Goal: Task Accomplishment & Management: Use online tool/utility

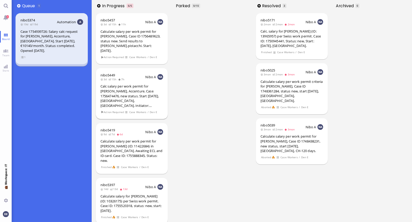
click at [133, 84] on div "Calc salary per work permit for [PERSON_NAME], Accenture. Case 1756474476, new …" at bounding box center [131, 96] width 63 height 24
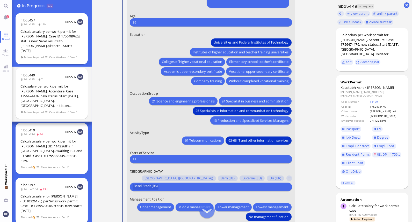
scroll to position [-29, 0]
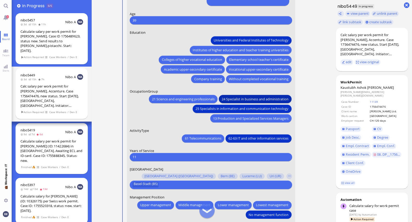
click at [244, 97] on span "24 Specialist in business and administration" at bounding box center [254, 98] width 67 height 5
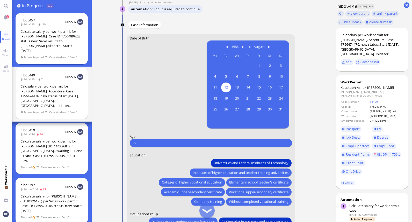
scroll to position [0, 0]
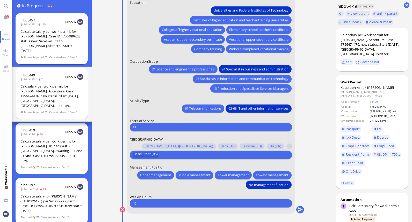
click at [145, 127] on input "11" at bounding box center [210, 127] width 156 height 5
type input "12"
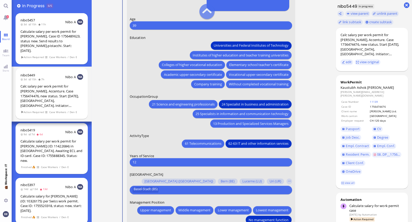
scroll to position [-68, 0]
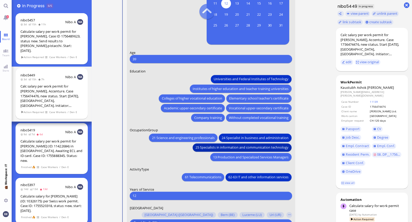
click at [247, 145] on span "25 Specialists in information and communication technology" at bounding box center [241, 147] width 93 height 5
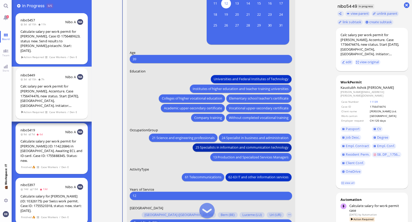
scroll to position [-63, 0]
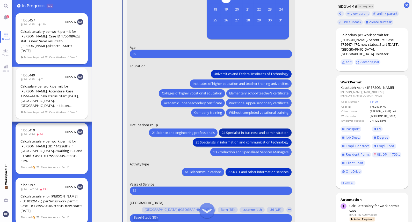
click at [232, 131] on span "24 Specialist in business and administration" at bounding box center [254, 132] width 67 height 5
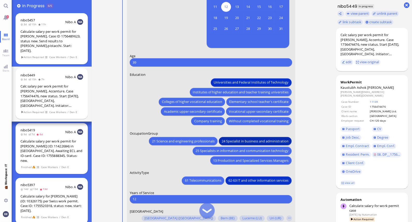
scroll to position [0, 0]
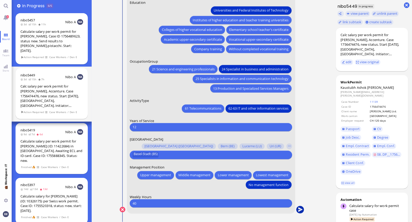
click at [301, 208] on button "submit" at bounding box center [300, 210] width 8 height 8
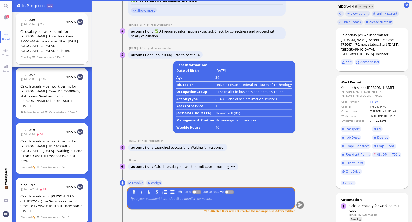
scroll to position [0, 0]
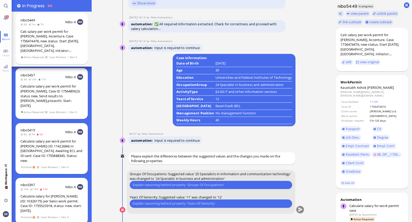
click at [198, 187] on input "text" at bounding box center [210, 185] width 156 height 5
click at [154, 184] on input "Because of his" at bounding box center [210, 185] width 156 height 5
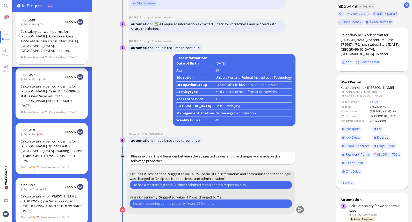
scroll to position [0, 0]
click at [259, 185] on input "He has a Master Degree in Business Administration and his responsiblities" at bounding box center [210, 184] width 156 height 5
drag, startPoint x: 265, startPoint y: 184, endPoint x: 249, endPoint y: 186, distance: 15.9
click at [249, 186] on input "He has a Master Degree in Business Administration and his responsiblities are m…" at bounding box center [210, 184] width 156 height 5
paste input "match occupational group 24 better"
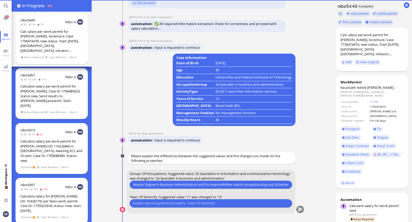
scroll to position [0, 18]
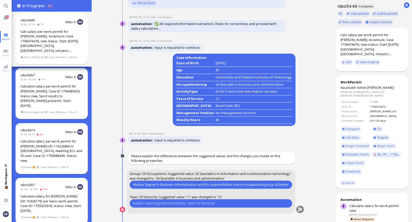
type input "He has a Master Degree in Business Administration and his responsiblities match…"
click at [221, 203] on input "text" at bounding box center [210, 203] width 156 height 5
type input "Counting the years"
click at [249, 185] on input "He has a Master Degree in Business Administration and his responsiblities match…" at bounding box center [210, 184] width 156 height 5
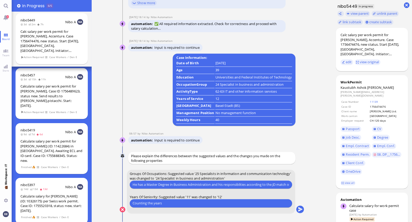
type input "He has a Master Degree in Business Administration and his responsiblities accor…"
click at [234, 200] on div "Counting the years Please type something" at bounding box center [210, 204] width 162 height 8
click at [222, 204] on input "Counting the years" at bounding box center [210, 203] width 156 height 5
click at [200, 205] on input "Counting the years he has been working" at bounding box center [210, 203] width 156 height 5
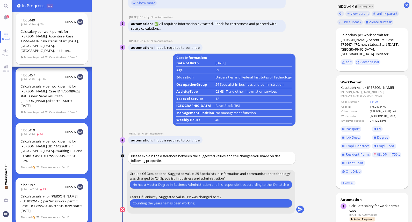
click at [200, 205] on input "Counting the years he has been working" at bounding box center [210, 203] width 156 height 5
paste input "According to ECL, he started working at X India in August 2013, giving him 12 y…"
drag, startPoint x: 287, startPoint y: 203, endPoint x: 251, endPoint y: 203, distance: 36.5
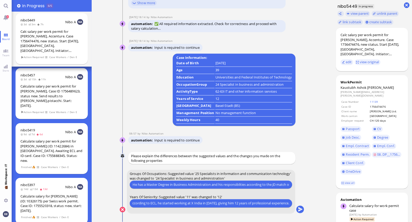
click at [251, 203] on input "According to ECL, he started working at X India in August 2013, giving him 12 y…" at bounding box center [210, 203] width 156 height 5
click at [195, 202] on input "According to ECL, he started working at X India in August 2013, giving him 12 y…" at bounding box center [210, 203] width 156 height 5
click at [314, 169] on nitautoscroll "29 Aug 15:57 by Automation Automation Calculate eligible salary for work permit…" at bounding box center [211, 111] width 205 height 222
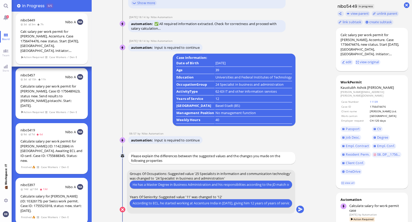
click at [211, 203] on input "According to ECL, he started working at Accenture India in August 2013, giving …" at bounding box center [210, 203] width 156 height 5
click at [219, 205] on input "According to ECL, he started working at Accenture (India in August 2013, giving…" at bounding box center [210, 203] width 156 height 5
click at [272, 204] on input "According to ECL, he started working at Accenture (India) in August 2013, givin…" at bounding box center [210, 203] width 156 height 5
type input "According to ECL, he started working at Accenture (India) in August 2013, givin…"
click at [298, 210] on button "submit" at bounding box center [300, 210] width 8 height 8
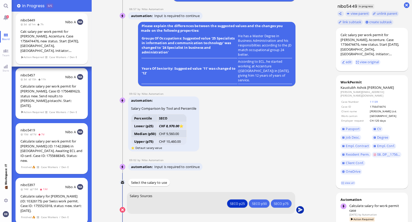
click at [298, 210] on button "submit" at bounding box center [300, 211] width 8 height 8
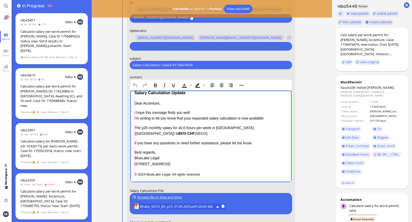
click at [152, 103] on p "Dear Accenture," at bounding box center [210, 104] width 153 height 6
click at [236, 118] on p "I hope this message finds you well. I'm writing to let you know that your reque…" at bounding box center [210, 116] width 153 height 12
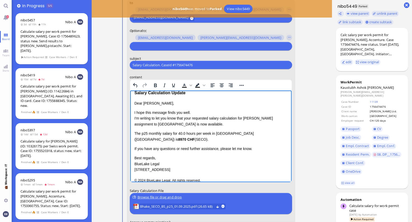
scroll to position [12, 0]
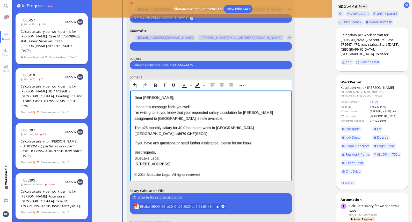
drag, startPoint x: 150, startPoint y: 135, endPoint x: 135, endPoint y: 127, distance: 16.9
click at [135, 127] on p "The p25 monthly salary for 40.0 hours per week in Canton Basel-Stadt (BS) is 89…" at bounding box center [210, 131] width 153 height 12
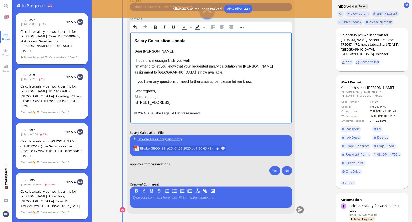
scroll to position [-7, 0]
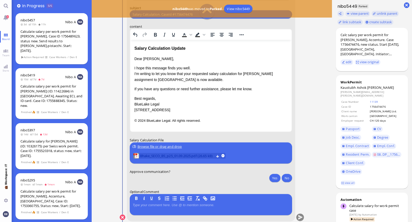
click at [194, 156] on span "Bhake_SECO_BS_p25_01.09.2025.pdf (26.65 kB)" at bounding box center [177, 156] width 74 height 6
click at [271, 175] on button "Yes" at bounding box center [274, 178] width 11 height 8
click at [300, 216] on button "submit" at bounding box center [300, 218] width 8 height 8
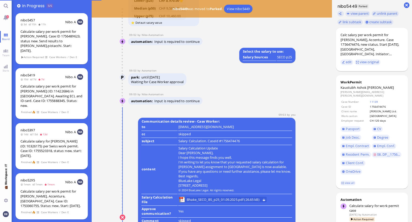
scroll to position [0, 0]
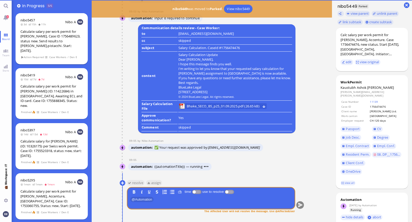
click at [48, 37] on div "Calculate salary per work permit for [PERSON_NAME], Case ID 1756489623, status …" at bounding box center [51, 41] width 63 height 24
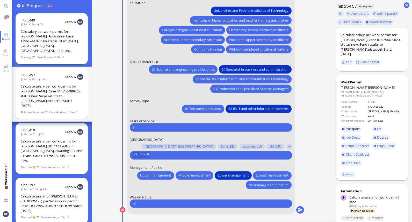
click at [354, 127] on span "Passport" at bounding box center [353, 129] width 14 height 5
click at [379, 127] on span "CV" at bounding box center [379, 129] width 4 height 5
click at [355, 135] on span "Job Desc." at bounding box center [353, 137] width 14 height 5
click at [383, 135] on span "Degree" at bounding box center [382, 137] width 11 height 5
click at [356, 144] on link "Empl. Contract" at bounding box center [355, 147] width 30 height 6
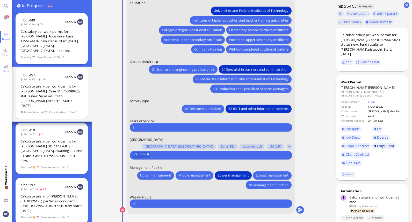
click at [382, 144] on span "Empl. Conf." at bounding box center [386, 146] width 18 height 5
click at [360, 152] on span "Client Contract" at bounding box center [358, 154] width 24 height 5
click at [350, 161] on link "OneDrive" at bounding box center [350, 164] width 21 height 6
click at [352, 127] on span "Passport" at bounding box center [353, 129] width 14 height 5
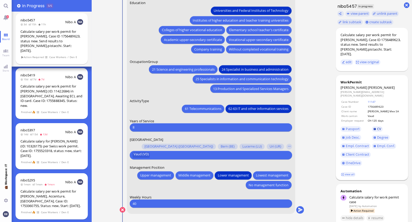
click at [377, 127] on span "CV" at bounding box center [379, 129] width 4 height 5
click at [352, 135] on span "Job Desc." at bounding box center [353, 137] width 14 height 5
click at [384, 135] on span "Degree" at bounding box center [382, 137] width 11 height 5
click at [354, 144] on span "Empl. Contract" at bounding box center [357, 146] width 23 height 5
click at [385, 144] on span "Empl. Conf." at bounding box center [386, 146] width 18 height 5
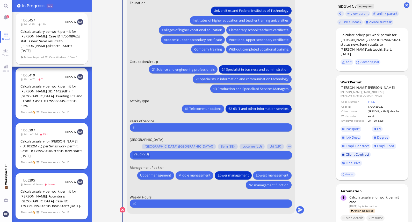
click at [360, 152] on span "Client Contract" at bounding box center [358, 154] width 24 height 5
click at [351, 161] on link "OneDrive" at bounding box center [350, 164] width 21 height 6
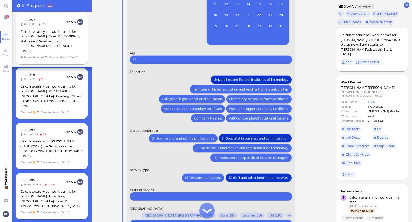
scroll to position [-68, 0]
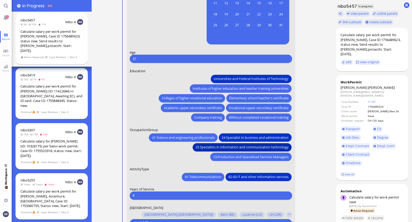
click at [244, 149] on span "25 Specialists in information and communication technology" at bounding box center [241, 147] width 93 height 5
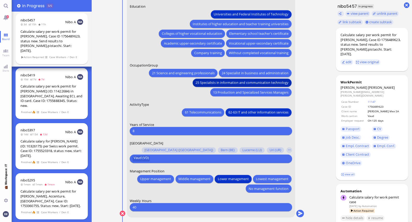
scroll to position [0, 0]
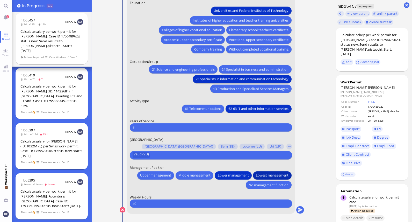
click at [271, 176] on span "Lowest management" at bounding box center [272, 175] width 33 height 5
click at [299, 209] on button "submit" at bounding box center [300, 211] width 8 height 8
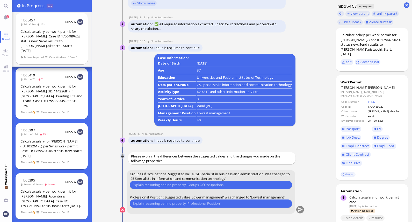
click at [171, 187] on input "text" at bounding box center [210, 185] width 156 height 5
type input "Both of his degrees are in Engineering which suits more the Occupation Group 25."
click at [165, 206] on input "text" at bounding box center [210, 203] width 156 height 5
click at [146, 203] on input "Manager = Lowest Management" at bounding box center [210, 203] width 156 height 5
click at [132, 204] on input "Manager = Lowest Management" at bounding box center [210, 203] width 156 height 5
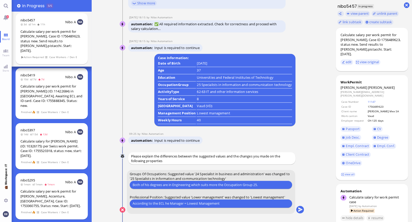
click at [227, 205] on input "According to the ECL he Manager = Lowest Management" at bounding box center [210, 203] width 156 height 5
click at [170, 204] on input "According to the ECL he Manager = Lowest Management" at bounding box center [210, 203] width 156 height 5
click at [219, 203] on input "According to the ECL he holds the position of Manager = Lowest Management" at bounding box center [210, 203] width 156 height 5
click at [272, 203] on input "According to the ECL he holds the position of Manager. Manager = Lowest Managem…" at bounding box center [210, 203] width 156 height 5
click at [219, 204] on input "According to the ECL he holds the position of Manager. Manager = Lowest Managem…" at bounding box center [210, 203] width 156 height 5
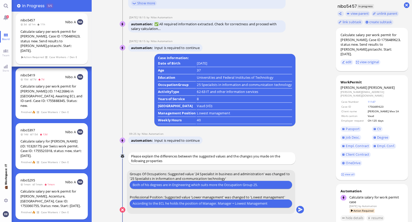
click at [236, 205] on input "According to the ECL he holds the position of Manager. Manager = Lowest Managem…" at bounding box center [210, 203] width 156 height 5
click at [281, 202] on input "According to the ECL he holds the position of Manager. Manager means Lowest Man…" at bounding box center [210, 203] width 156 height 5
type input "According to the ECL he holds the position of Manager. Manager means Lowest Man…"
click at [298, 210] on button "submit" at bounding box center [300, 211] width 8 height 8
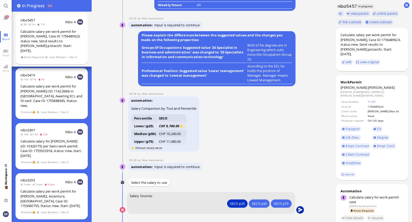
click at [299, 210] on button "submit" at bounding box center [300, 211] width 8 height 8
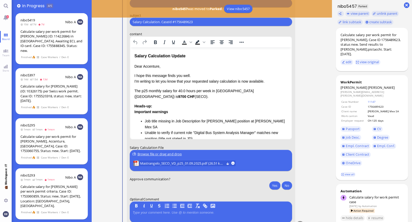
scroll to position [-16, 0]
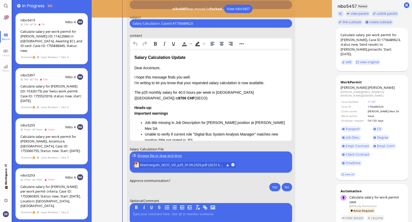
click at [237, 82] on p "I hope this message finds you well. I'm writing to let you know that your reque…" at bounding box center [210, 80] width 153 height 12
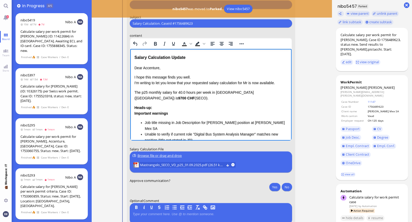
click at [148, 66] on p "Dear Accenture," at bounding box center [210, 68] width 153 height 6
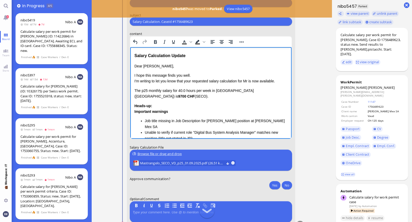
scroll to position [-14, 0]
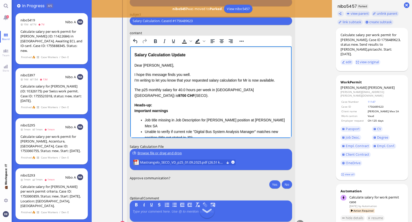
click at [248, 80] on p "I hope this message finds you well. I'm writing to let you know that your reque…" at bounding box center [210, 78] width 153 height 12
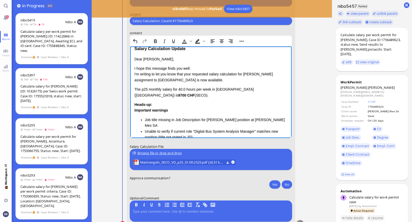
scroll to position [12, 0]
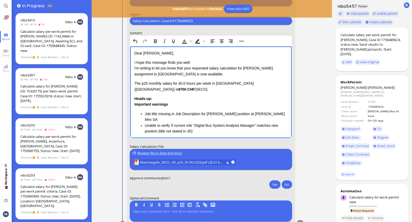
click at [195, 123] on li "Unable to verify if current role "Digital Bus System Analysis Manager" matches …" at bounding box center [215, 129] width 143 height 12
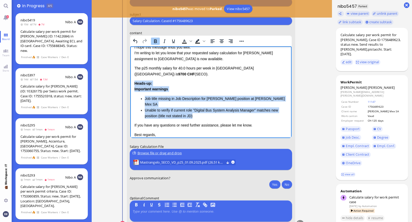
drag, startPoint x: 196, startPoint y: 104, endPoint x: 134, endPoint y: 77, distance: 67.8
click at [134, 81] on div "Heads-up: Important warnings Job title missing in Job Description for Filippo M…" at bounding box center [210, 100] width 153 height 38
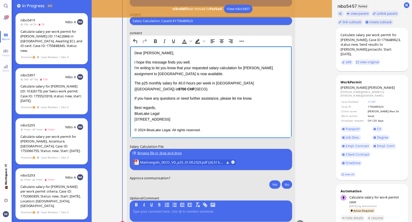
scroll to position [6, 0]
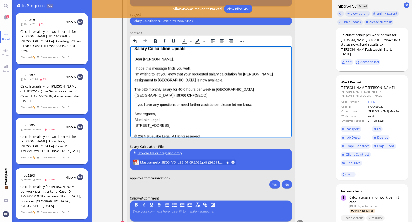
drag, startPoint x: 134, startPoint y: 90, endPoint x: 280, endPoint y: 91, distance: 146.4
click at [280, 91] on p "The p25 monthly salary for 40.0 hours per week in Canton Vaud (VD) is 9700 CHF …" at bounding box center [210, 93] width 153 height 12
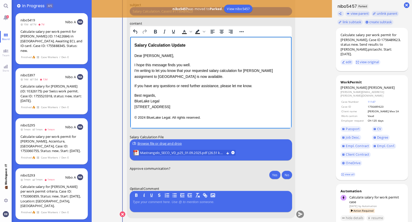
scroll to position [0, 0]
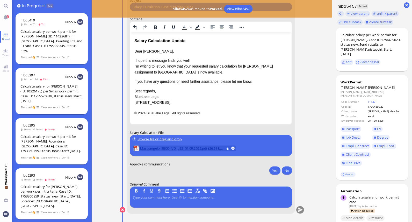
click at [206, 149] on span "Mastrangelo_SECO_VD_p25_01.09.2025.pdf (26.51 kB)" at bounding box center [182, 149] width 84 height 6
click at [273, 168] on button "Yes" at bounding box center [274, 171] width 11 height 8
click at [301, 210] on button "submit" at bounding box center [300, 211] width 8 height 8
